Goal: Find specific page/section: Find specific page/section

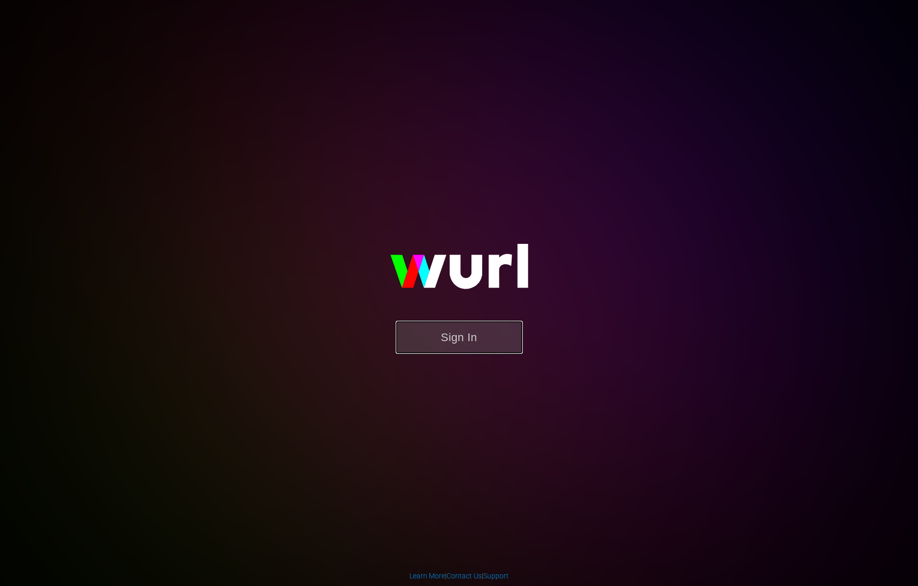
click at [436, 334] on button "Sign In" at bounding box center [459, 337] width 127 height 33
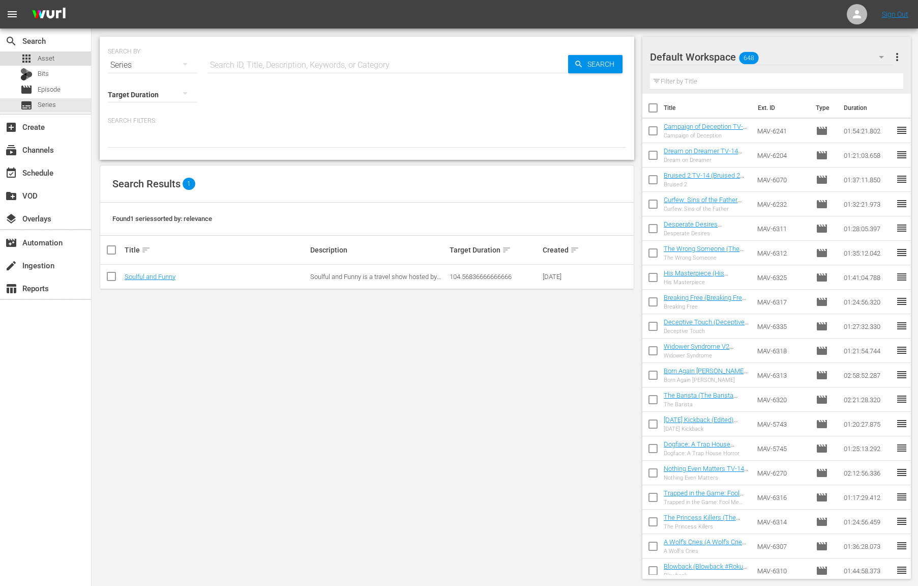
click at [66, 62] on div "apps Asset" at bounding box center [45, 58] width 91 height 14
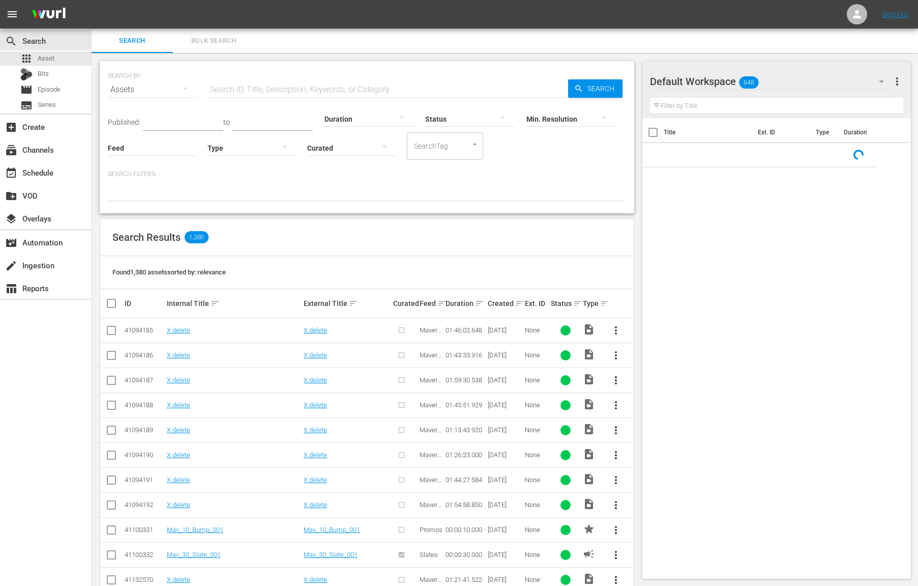
click at [313, 101] on input "text" at bounding box center [388, 89] width 361 height 24
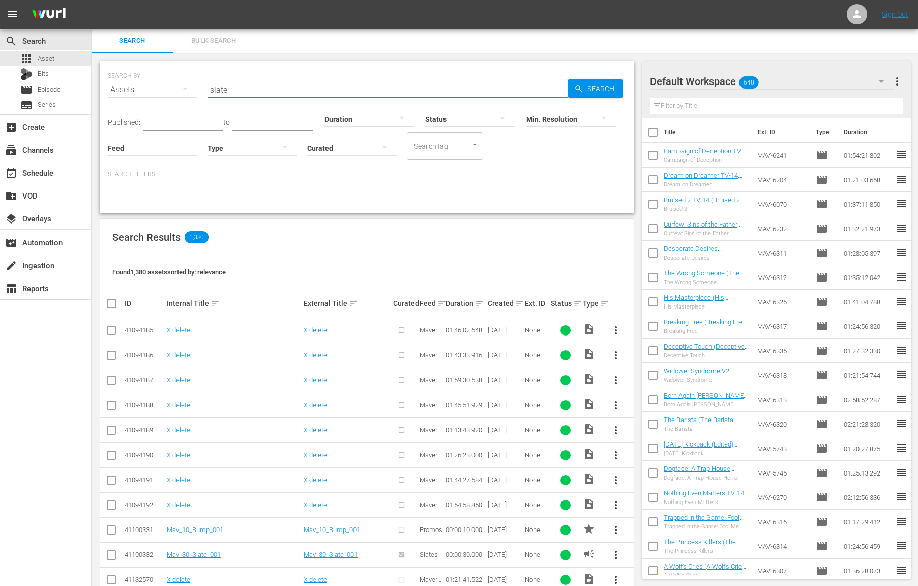
type input "slate"
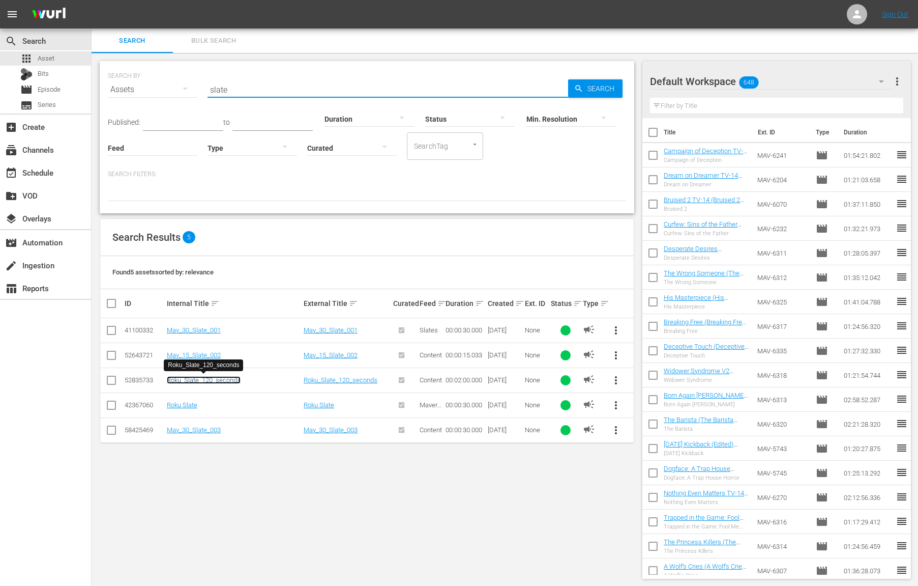
click at [224, 381] on link "Roku_Slate_120_seconds" at bounding box center [204, 380] width 74 height 8
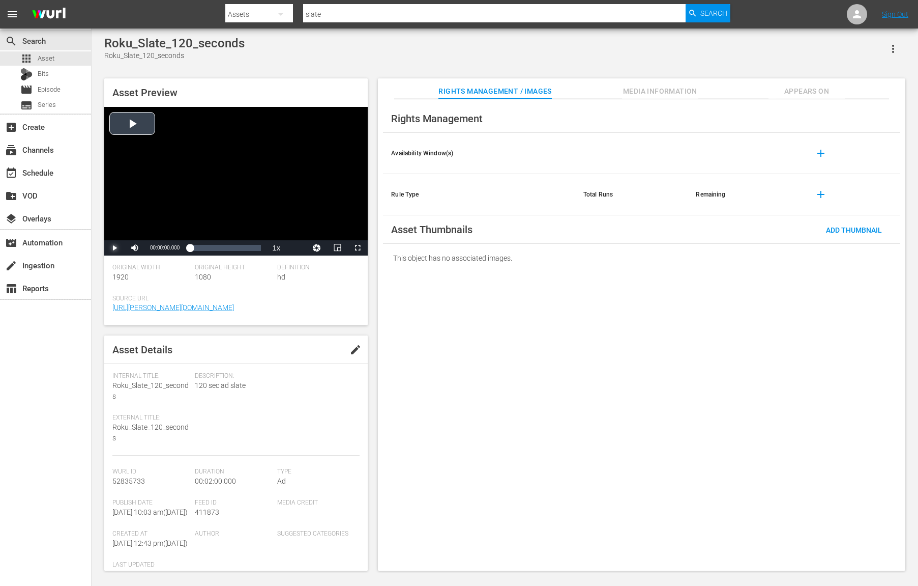
click at [114, 248] on span "Video Player" at bounding box center [114, 248] width 0 height 0
click at [203, 247] on div "Loaded : 29.92% 00:00:16.363 00:00:01.695" at bounding box center [225, 248] width 71 height 10
click at [114, 248] on span "Video Player" at bounding box center [114, 248] width 0 height 0
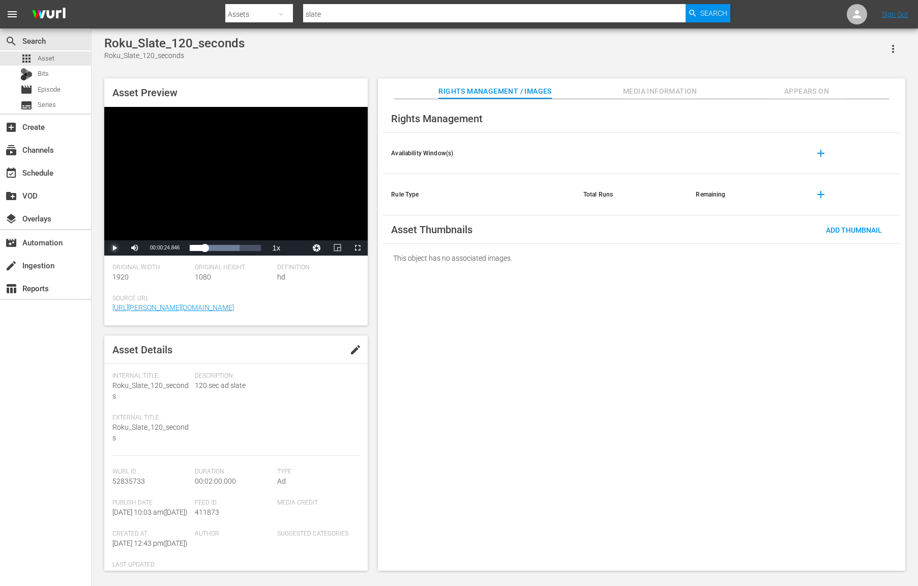
click at [114, 248] on span "Video Player" at bounding box center [114, 248] width 0 height 0
